Goal: Transaction & Acquisition: Purchase product/service

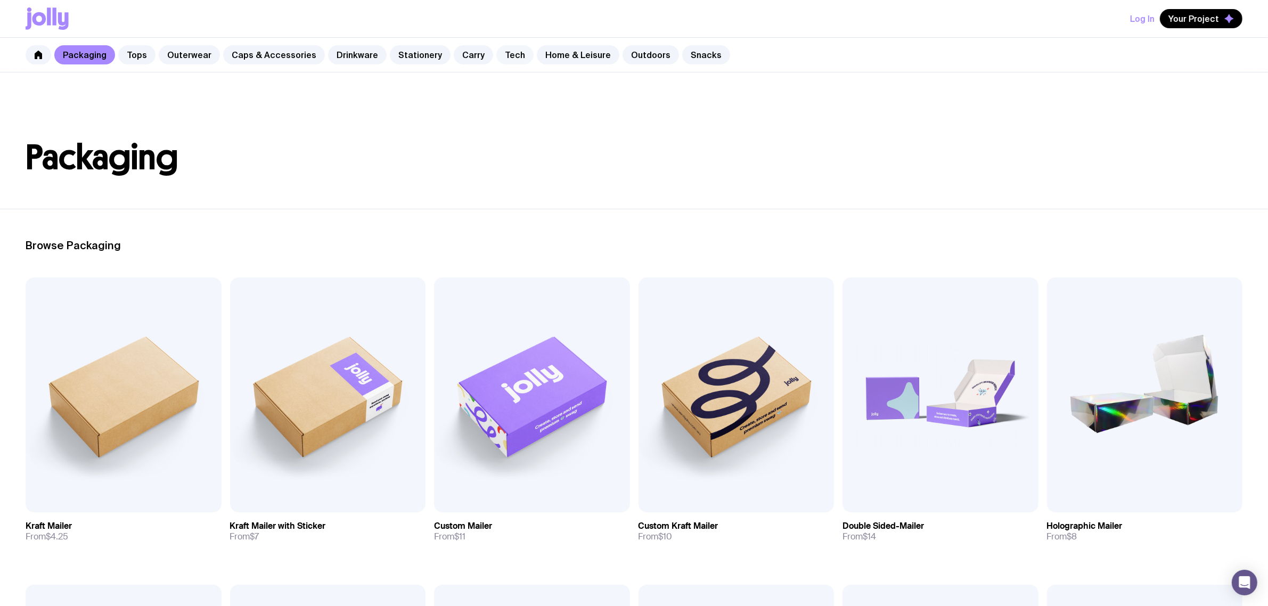
click at [496, 56] on link "Tech" at bounding box center [514, 54] width 37 height 19
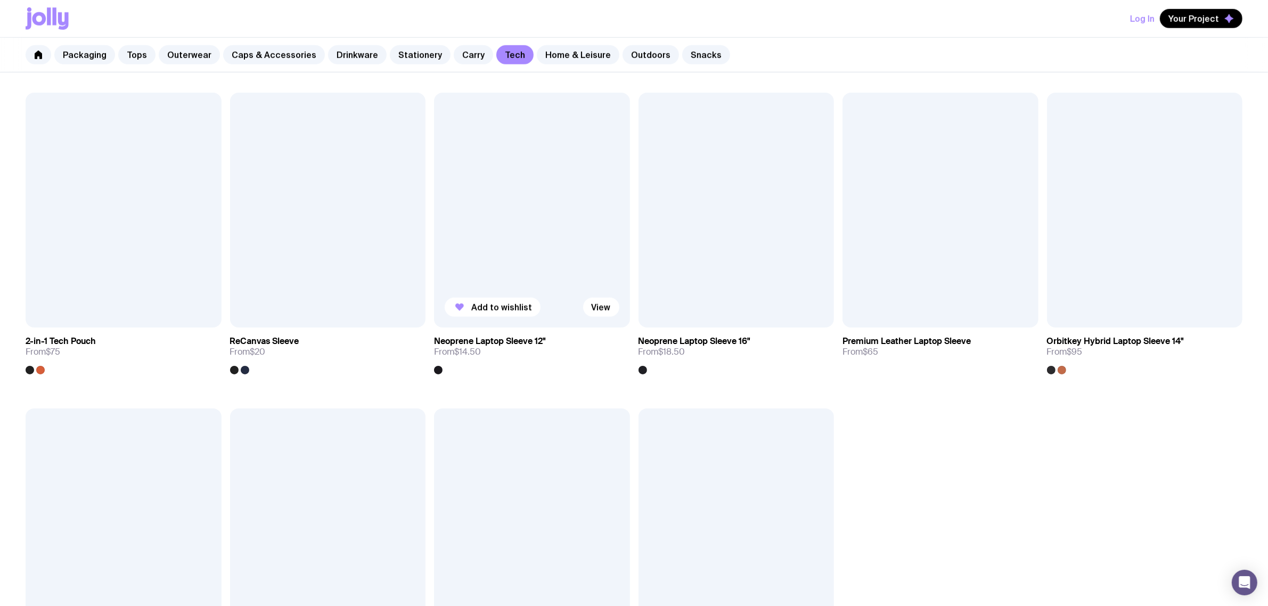
scroll to position [1131, 0]
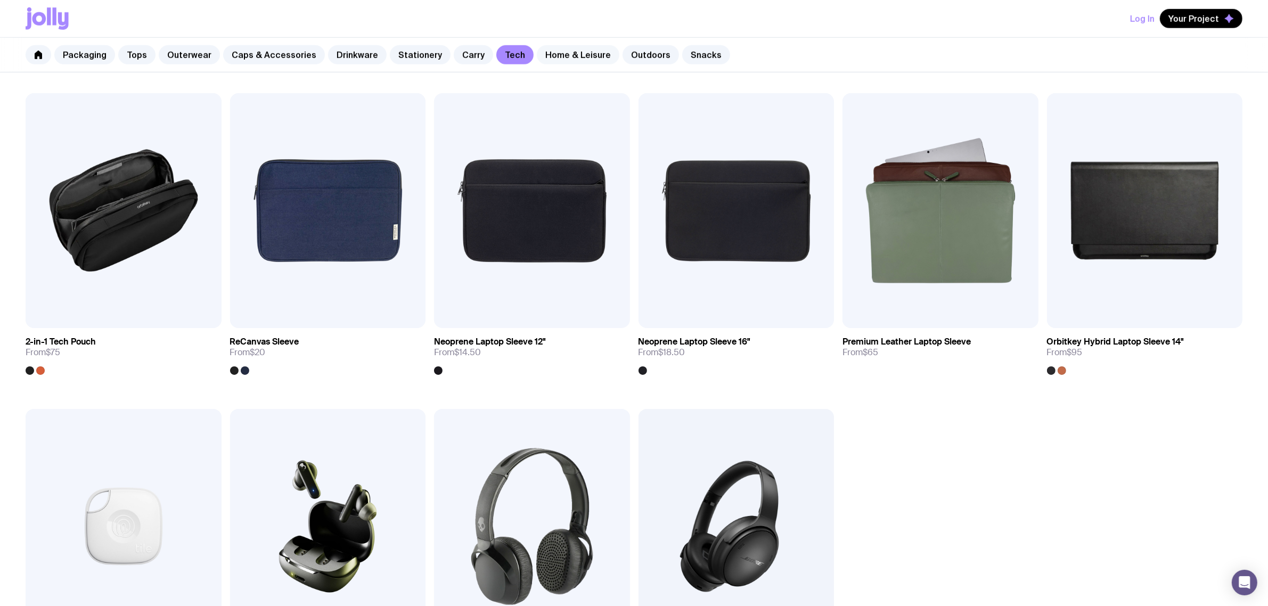
click at [543, 59] on link "Home & Leisure" at bounding box center [578, 54] width 83 height 19
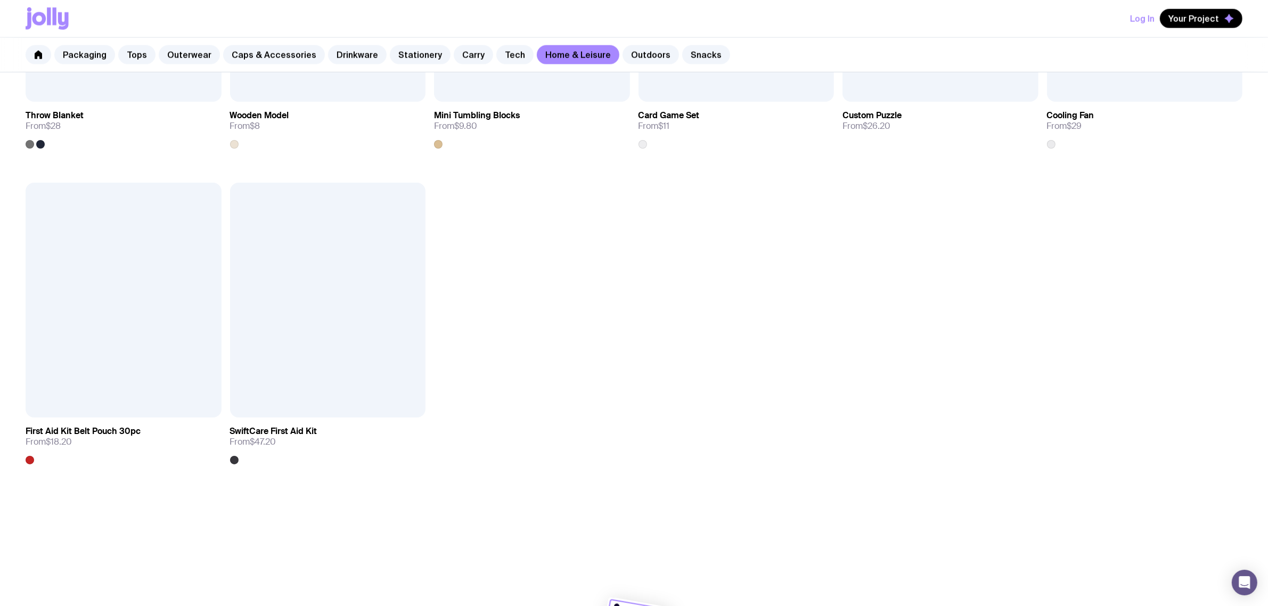
scroll to position [1713, 0]
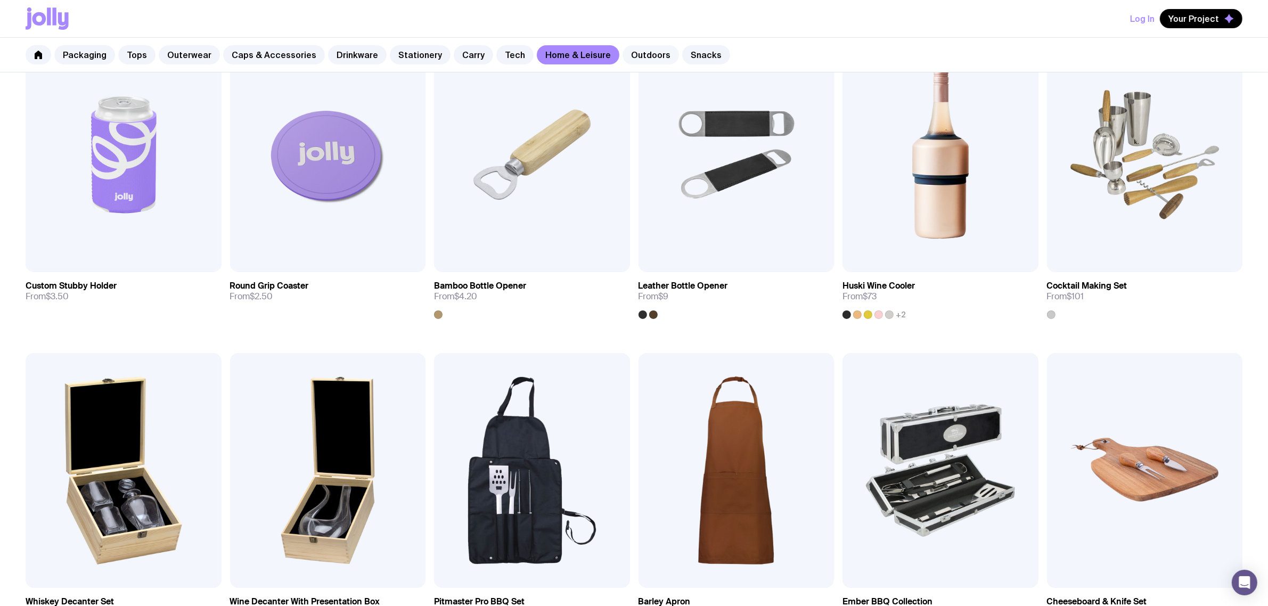
scroll to position [182, 0]
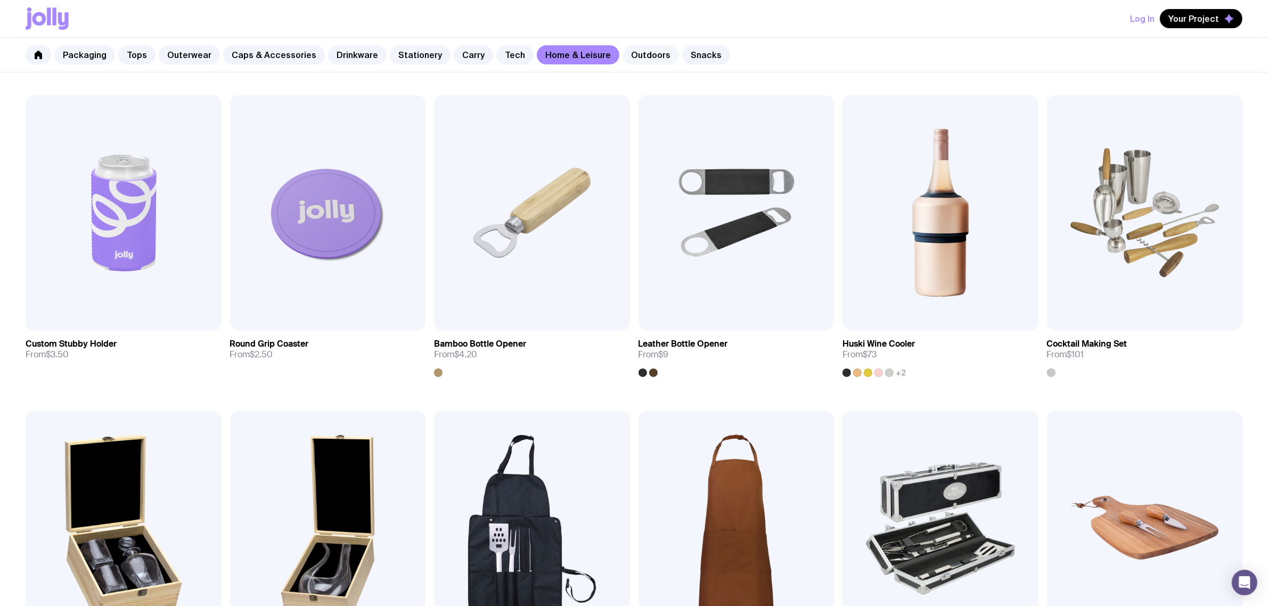
click at [622, 62] on link "Outdoors" at bounding box center [650, 54] width 56 height 19
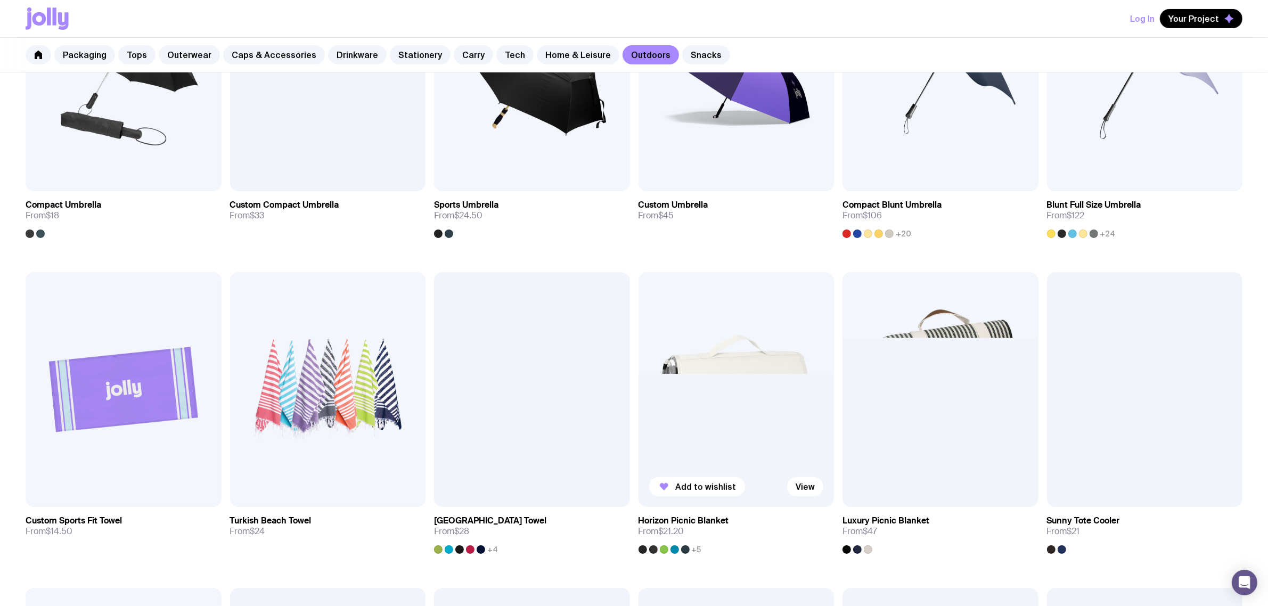
scroll to position [333, 0]
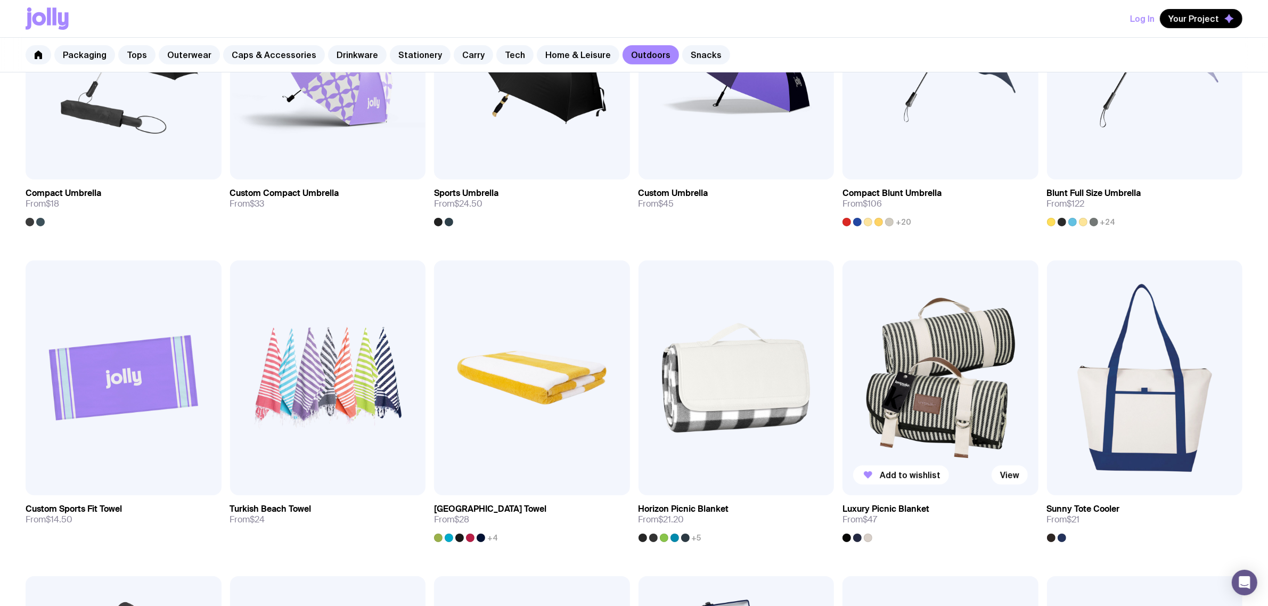
click at [904, 367] on img at bounding box center [940, 377] width 196 height 235
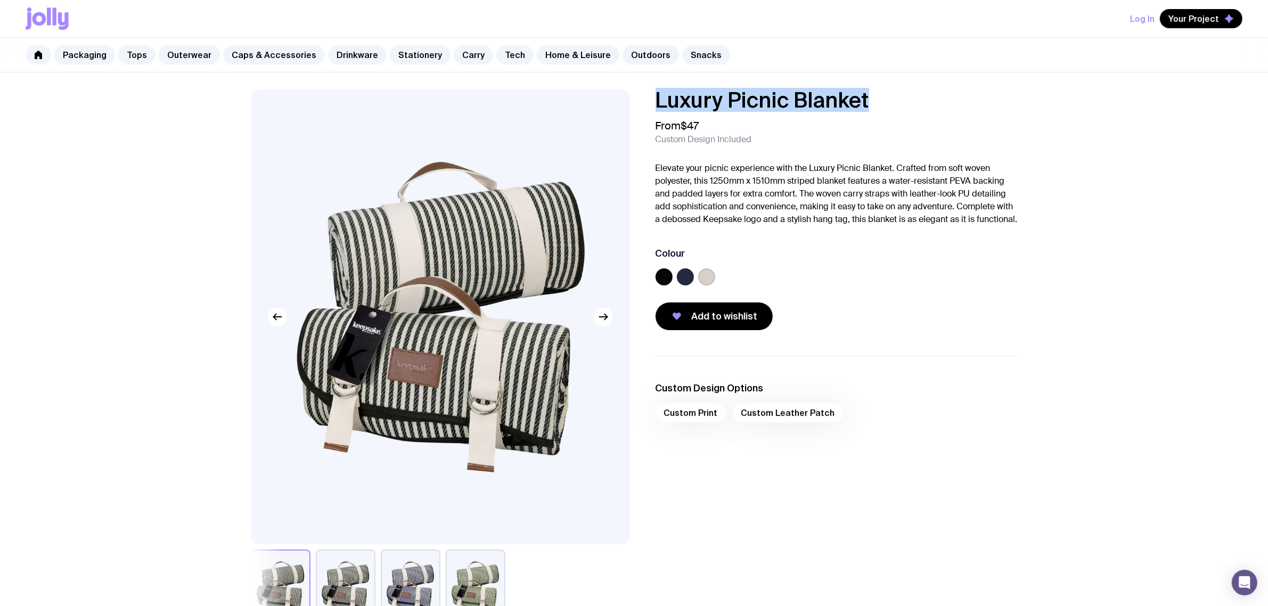
drag, startPoint x: 887, startPoint y: 103, endPoint x: 586, endPoint y: 102, distance: 300.8
click at [586, 102] on div "Luxury Picnic Blanket From $47 Custom Design Included Elevate your picnic exper…" at bounding box center [634, 356] width 818 height 535
copy h1 "Luxury Picnic Blanket"
